Goal: Task Accomplishment & Management: Manage account settings

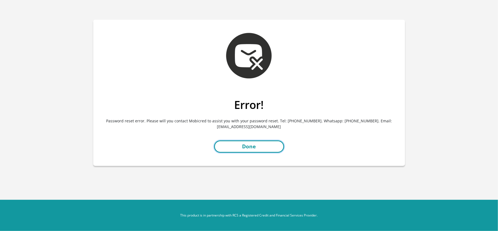
click at [240, 145] on link "Done" at bounding box center [249, 146] width 70 height 12
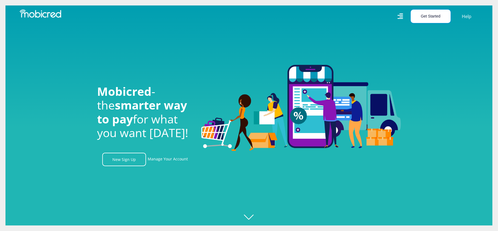
click at [427, 18] on button "Get Started" at bounding box center [431, 16] width 40 height 13
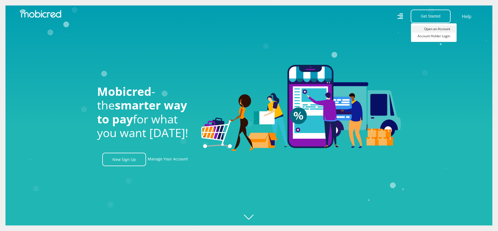
click at [428, 31] on link "Open an Account" at bounding box center [434, 28] width 46 height 7
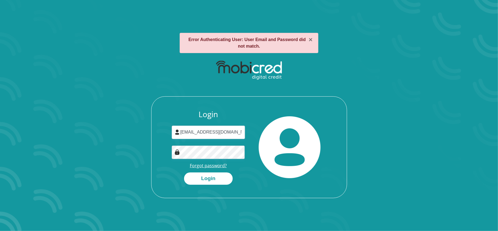
click at [214, 165] on link "Forgot password?" at bounding box center [208, 166] width 37 height 6
click at [200, 168] on link "Forgot password?" at bounding box center [208, 166] width 37 height 6
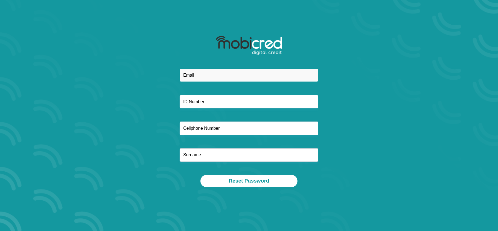
click at [197, 76] on input "email" at bounding box center [249, 74] width 139 height 13
type input "mphobettysijo@gmail.com"
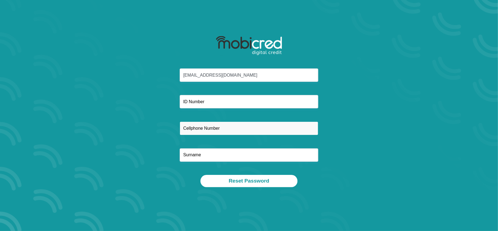
type input "0685365737"
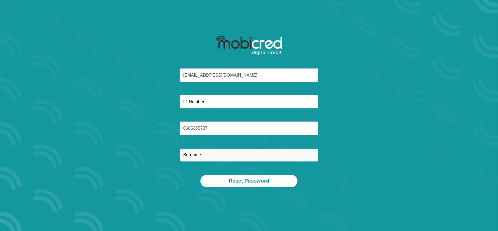
type input "Sijo"
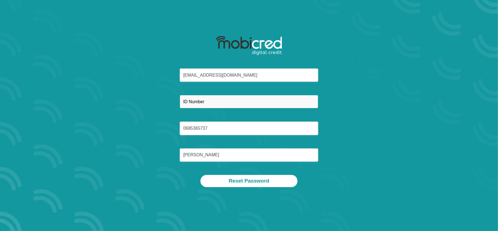
click at [224, 102] on input "text" at bounding box center [249, 101] width 139 height 13
type input "9904140409083"
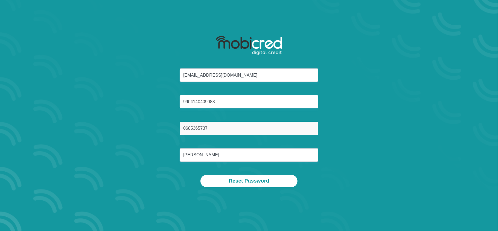
click at [226, 128] on input "0685365737" at bounding box center [249, 128] width 139 height 13
type input "06853"
type input "0636173841"
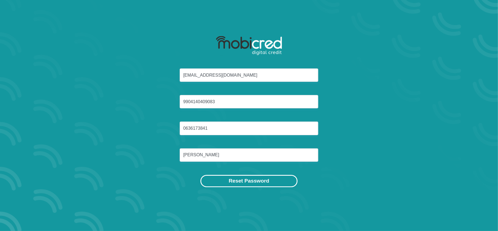
click at [241, 177] on button "Reset Password" at bounding box center [249, 181] width 97 height 12
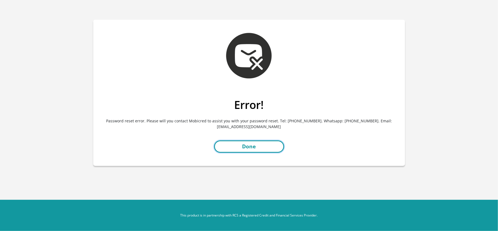
click at [240, 148] on link "Done" at bounding box center [249, 146] width 70 height 12
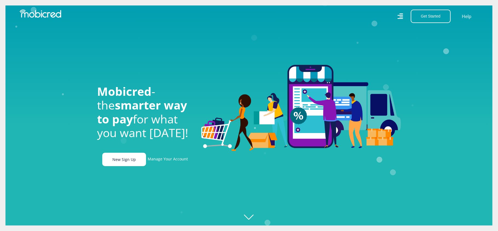
click at [136, 157] on link "New Sign Up" at bounding box center [124, 159] width 44 height 13
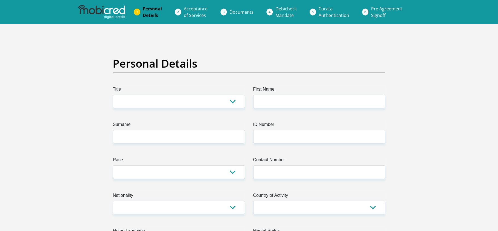
click at [103, 4] on ol "Personal Details Acceptance of Services Documents Debicheck Mandate Curata Auth…" at bounding box center [249, 12] width 498 height 24
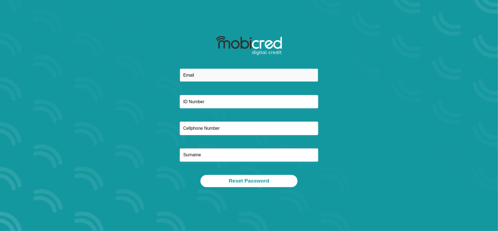
click at [192, 76] on input "email" at bounding box center [249, 74] width 139 height 13
type input "mphobettysijo@gmail.com"
type input "0685365737"
type input "Sijo"
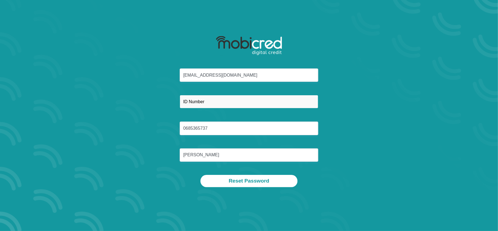
click at [232, 99] on input "text" at bounding box center [249, 101] width 139 height 13
type input "9904140409083"
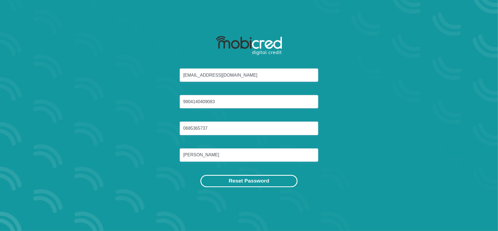
click at [238, 183] on button "Reset Password" at bounding box center [249, 181] width 97 height 12
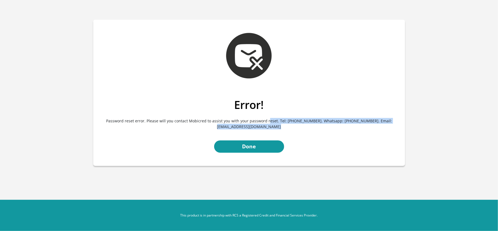
drag, startPoint x: 280, startPoint y: 123, endPoint x: 275, endPoint y: 125, distance: 4.6
click at [275, 125] on p "Password reset error. Please will you contact Mobicred to assist you with your …" at bounding box center [249, 123] width 304 height 25
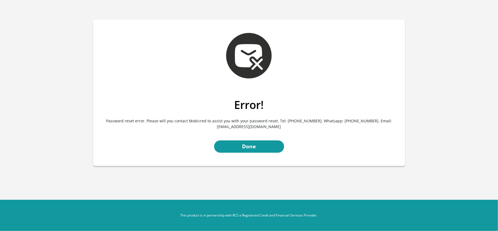
drag, startPoint x: 218, startPoint y: 126, endPoint x: 282, endPoint y: 126, distance: 63.8
click at [282, 126] on p "Password reset error. Please will you contact Mobicred to assist you with your …" at bounding box center [249, 123] width 304 height 25
copy p "customerservice@mobicred.co.za"
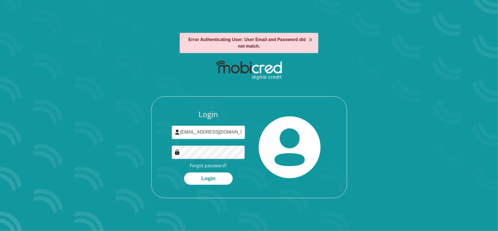
scroll to position [31, 0]
